Goal: Information Seeking & Learning: Learn about a topic

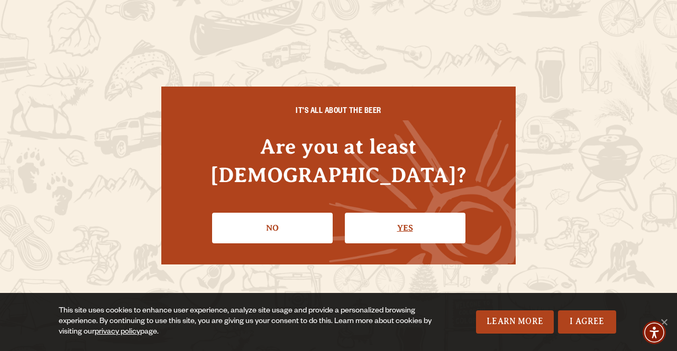
click at [343, 216] on link "Yes" at bounding box center [405, 228] width 121 height 31
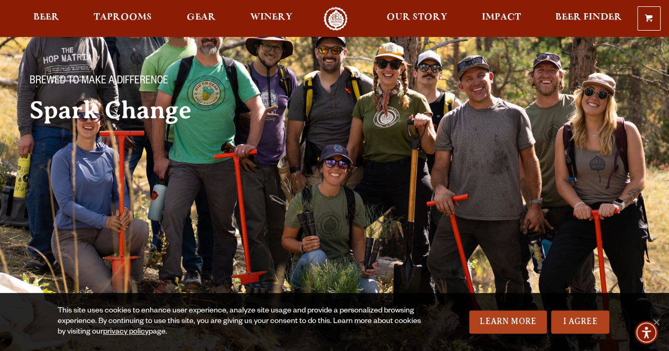
scroll to position [18, 0]
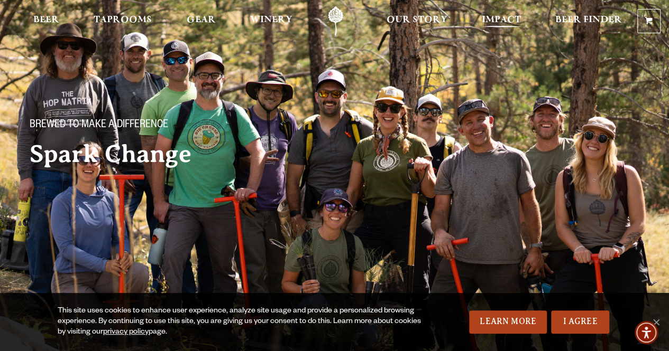
click at [343, 17] on span "Impact" at bounding box center [501, 20] width 39 height 8
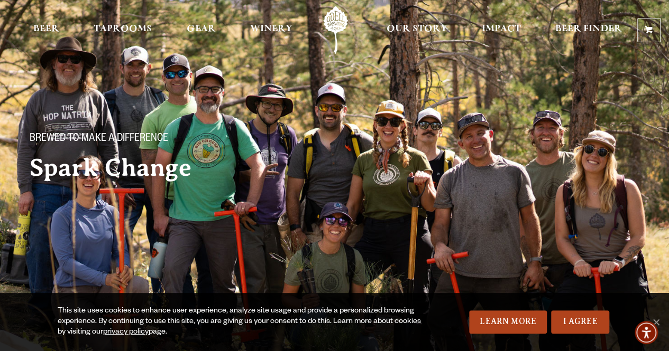
scroll to position [0, 0]
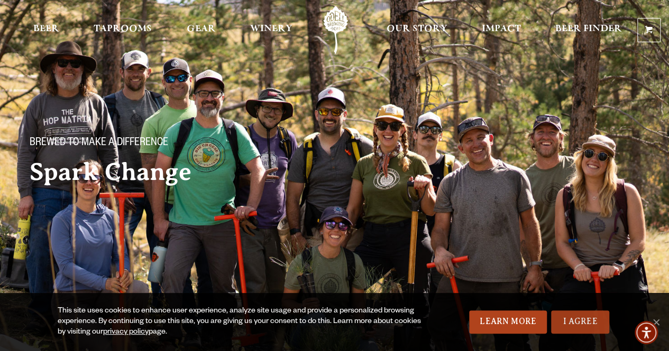
click at [343, 314] on link "I Agree" at bounding box center [580, 322] width 58 height 23
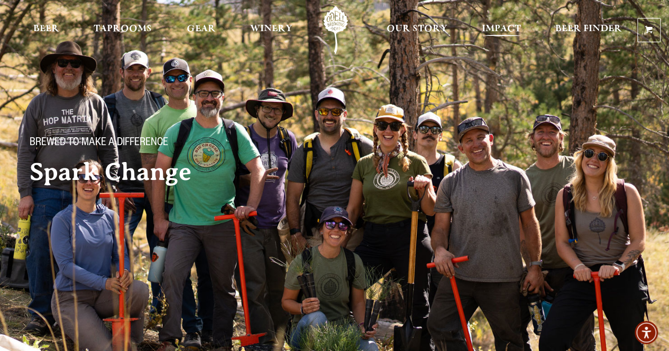
click at [343, 31] on span "Impact" at bounding box center [501, 29] width 39 height 8
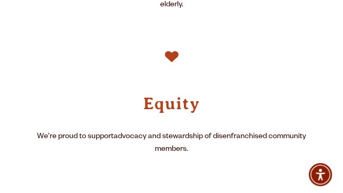
scroll to position [844, 0]
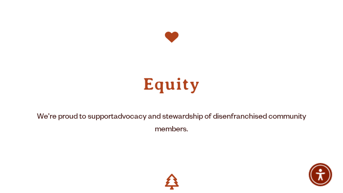
drag, startPoint x: 223, startPoint y: 192, endPoint x: 225, endPoint y: 298, distance: 105.7
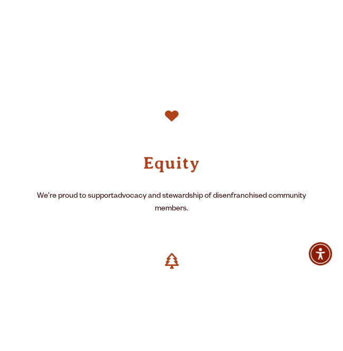
scroll to position [1315, 0]
